Goal: Information Seeking & Learning: Learn about a topic

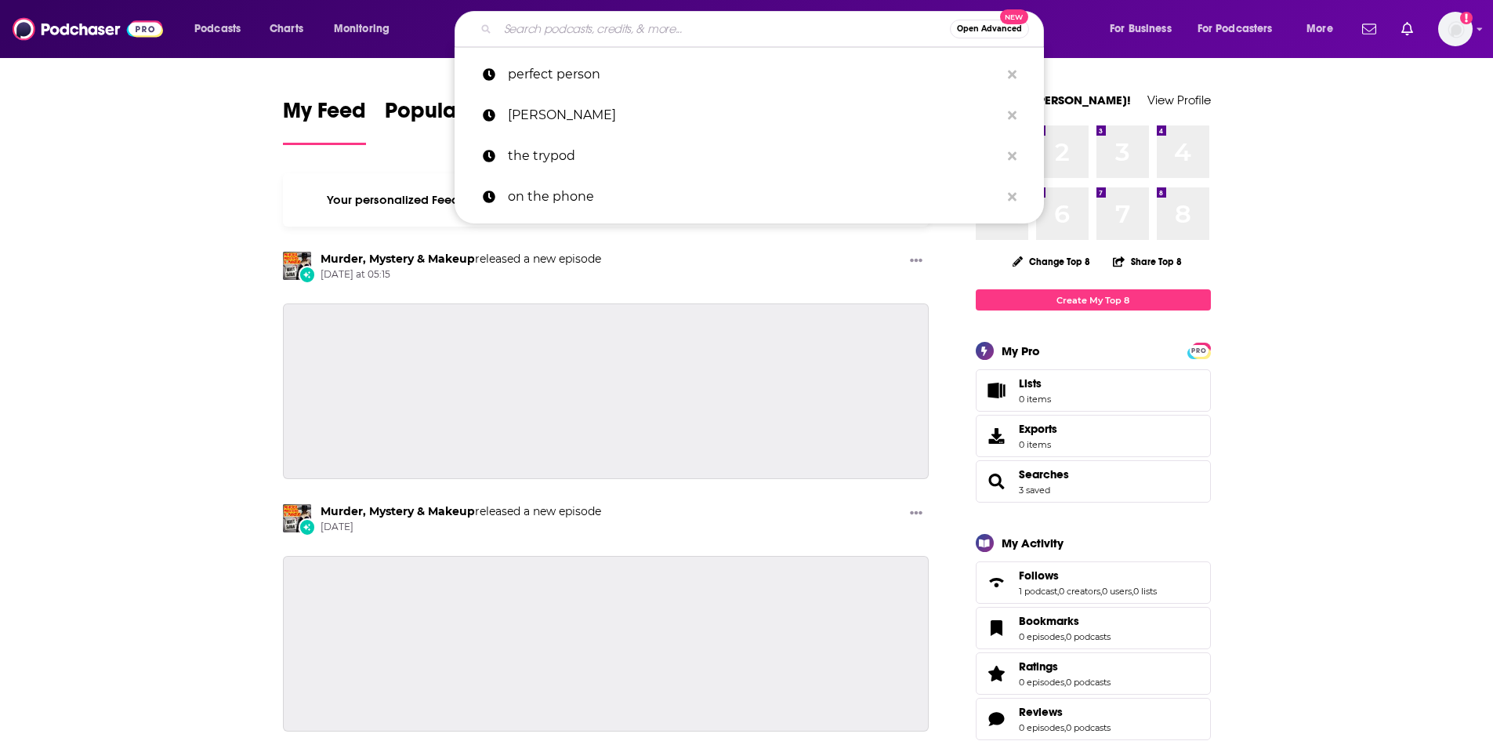
click at [535, 27] on input "Search podcasts, credits, & more..." at bounding box center [724, 28] width 452 height 25
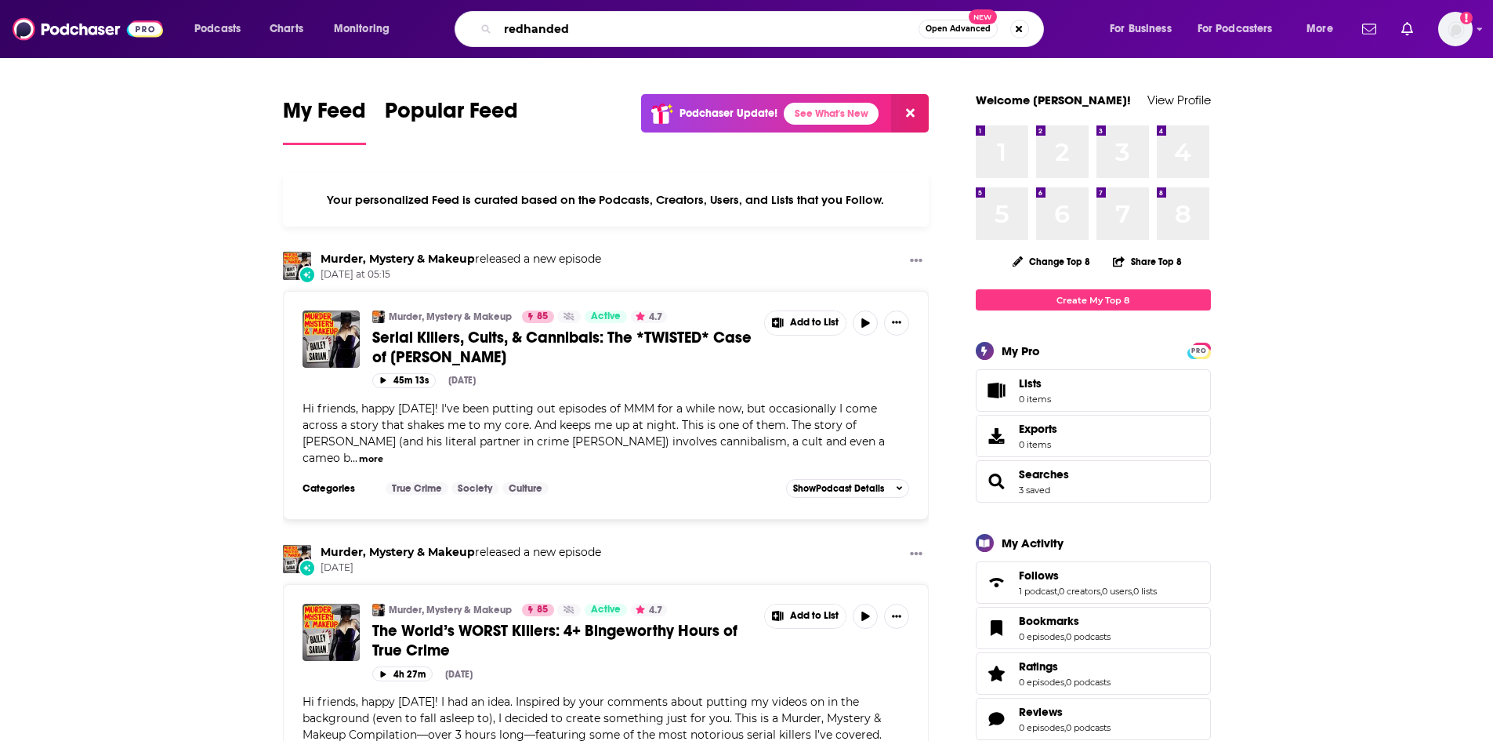
type input "redhanded"
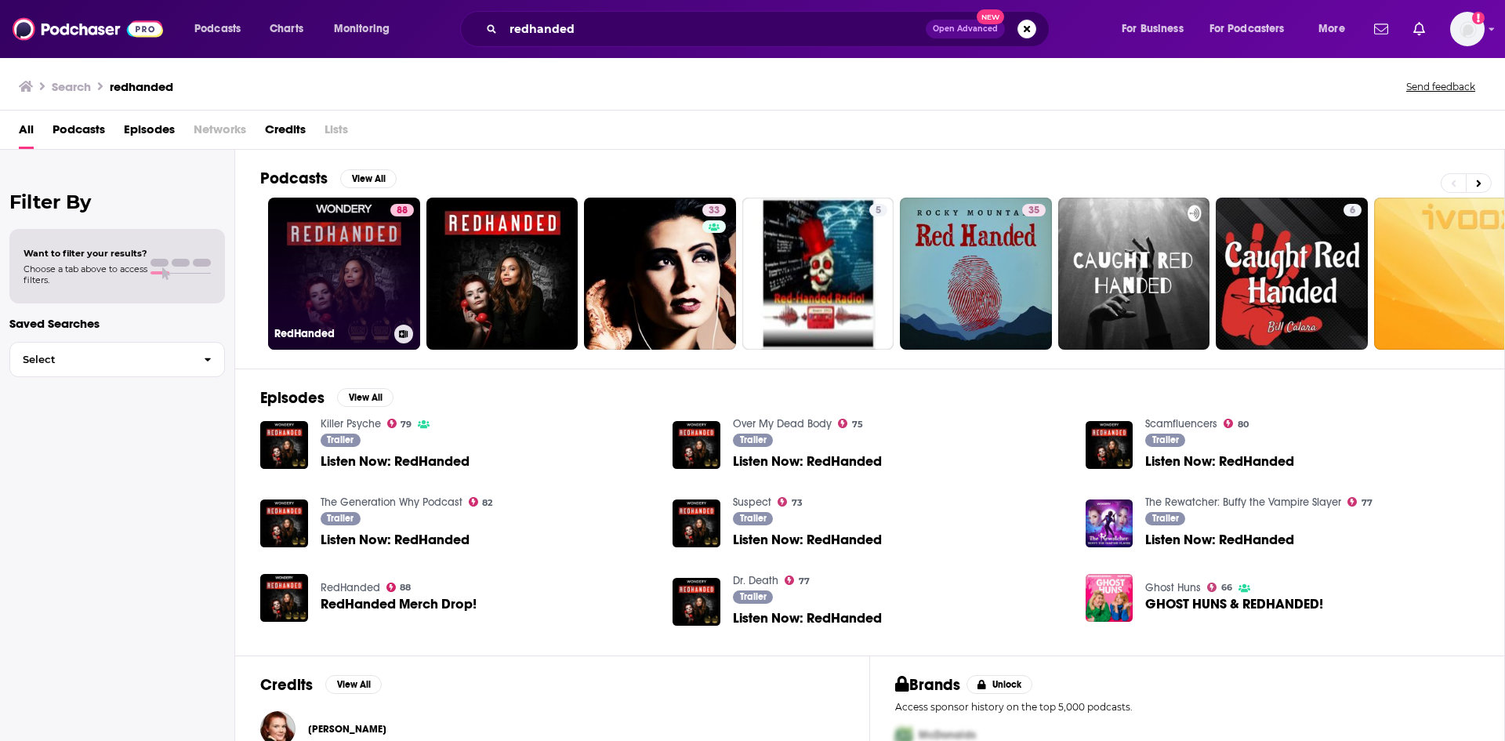
click at [350, 291] on link "88 RedHanded" at bounding box center [344, 274] width 152 height 152
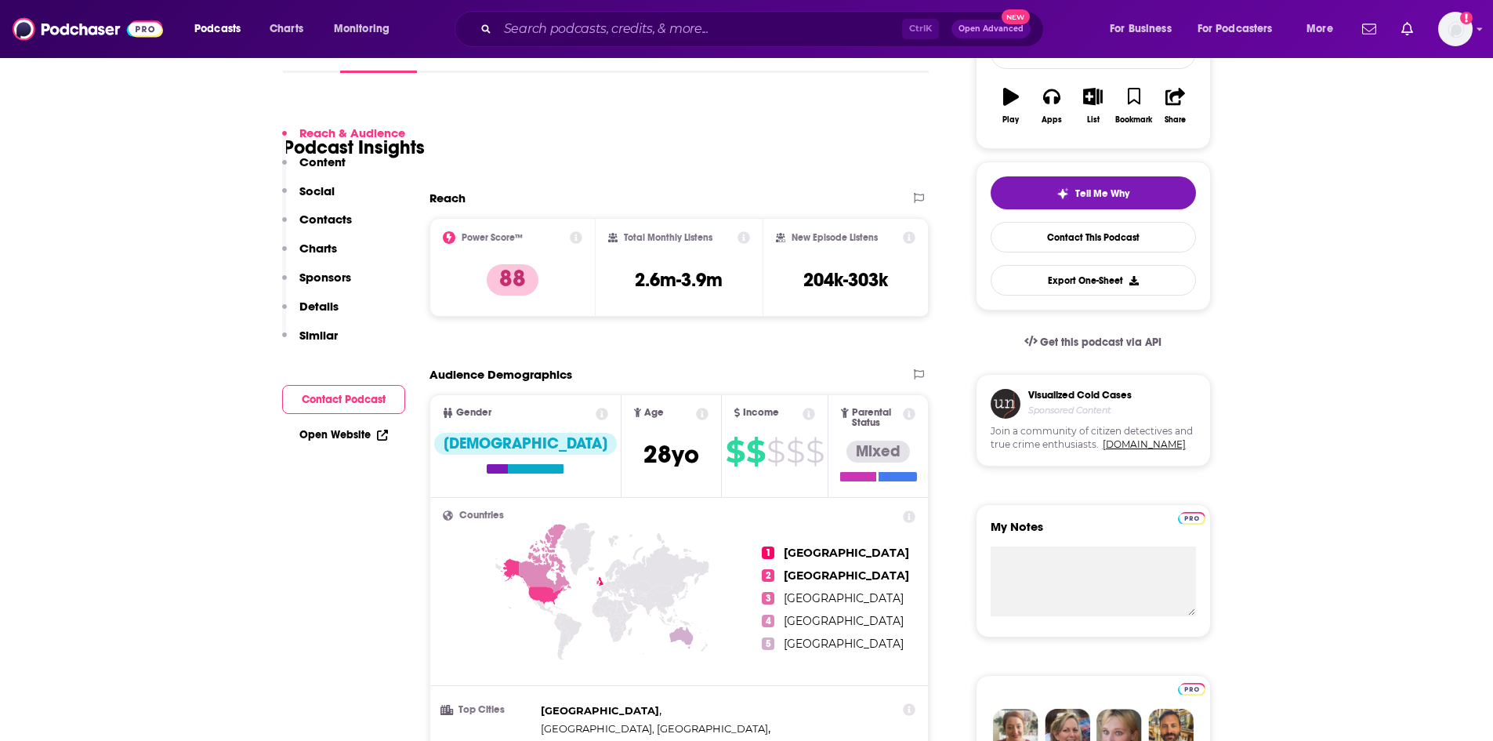
scroll to position [157, 0]
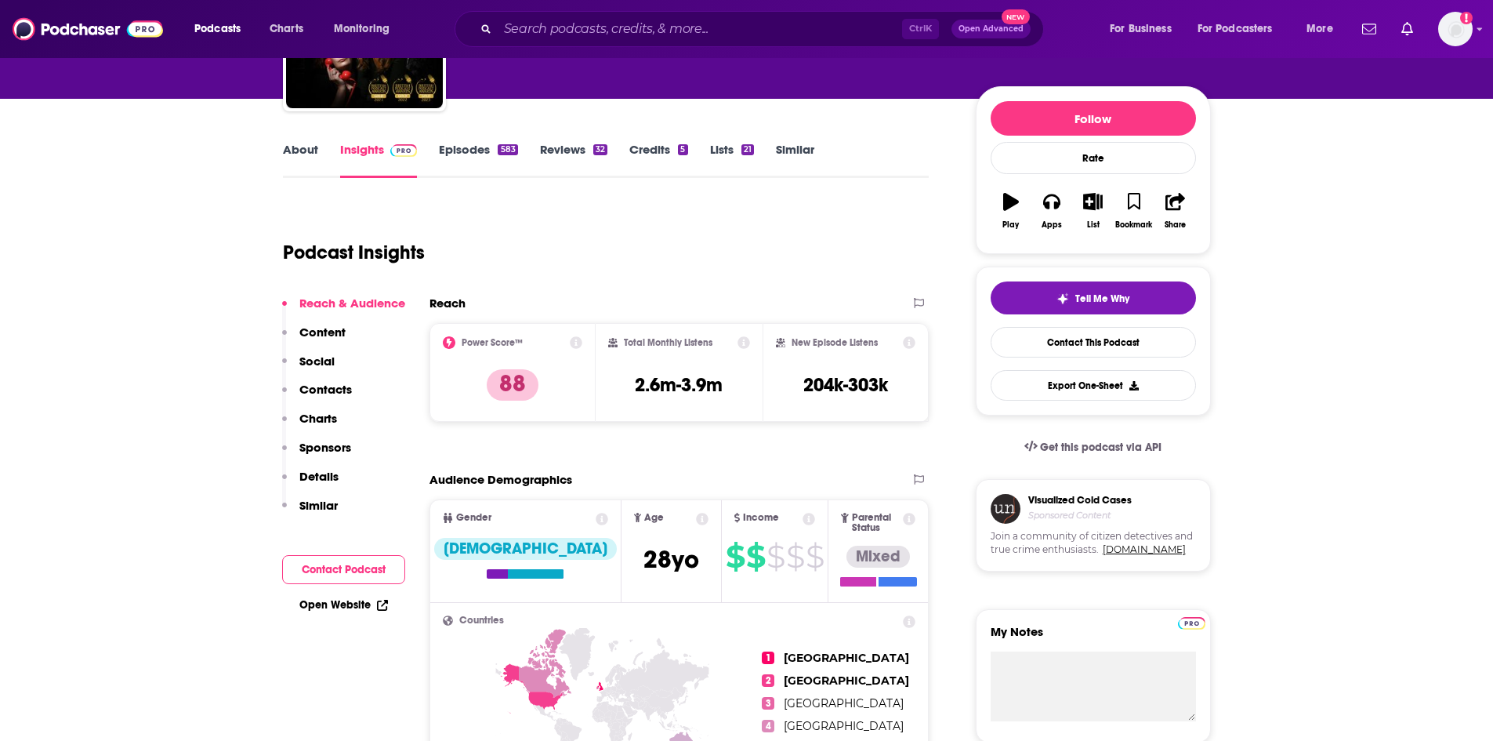
click at [205, 29] on span "Podcasts" at bounding box center [217, 29] width 46 height 22
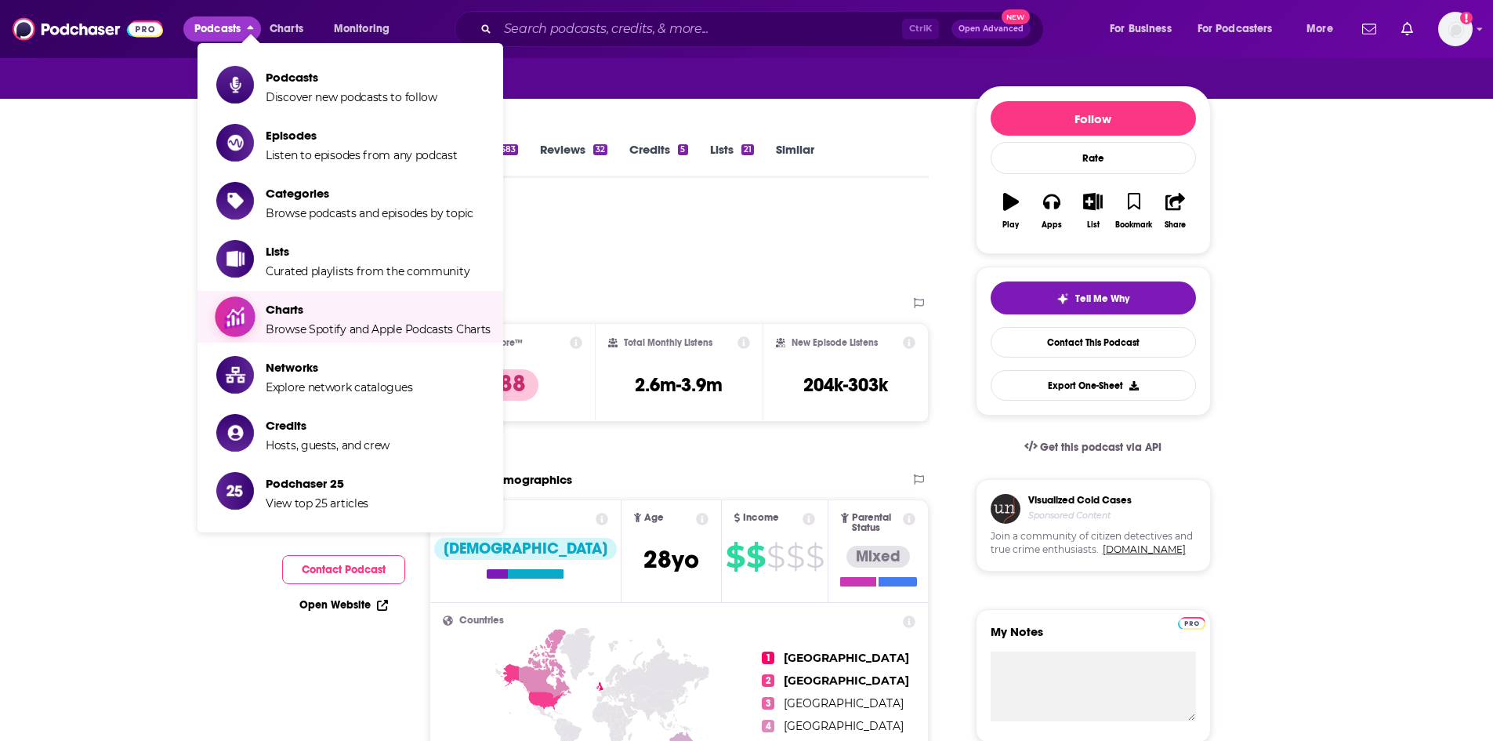
click at [335, 322] on span "Browse Spotify and Apple Podcasts Charts" at bounding box center [378, 329] width 225 height 14
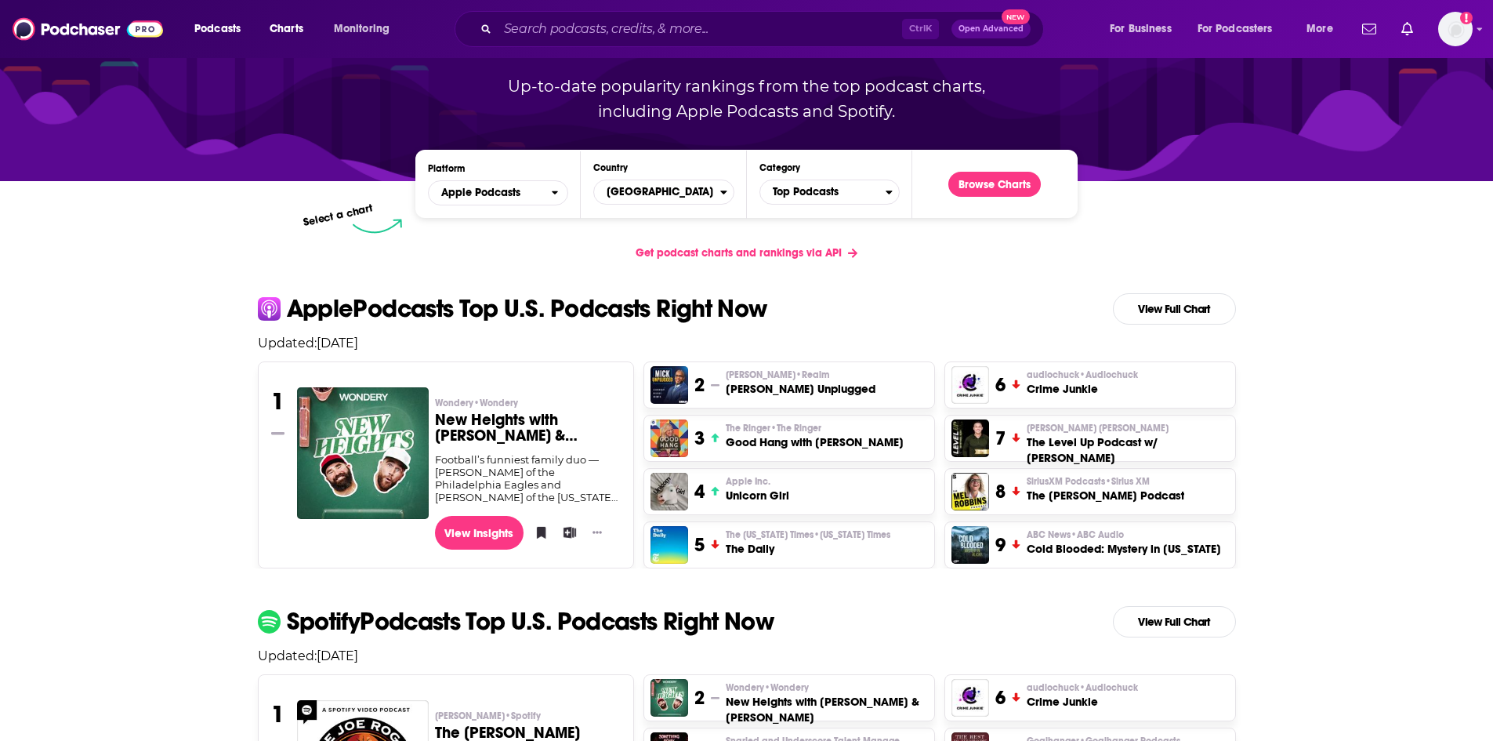
scroll to position [157, 0]
